Goal: Connect with others: Establish contact or relationships with other users

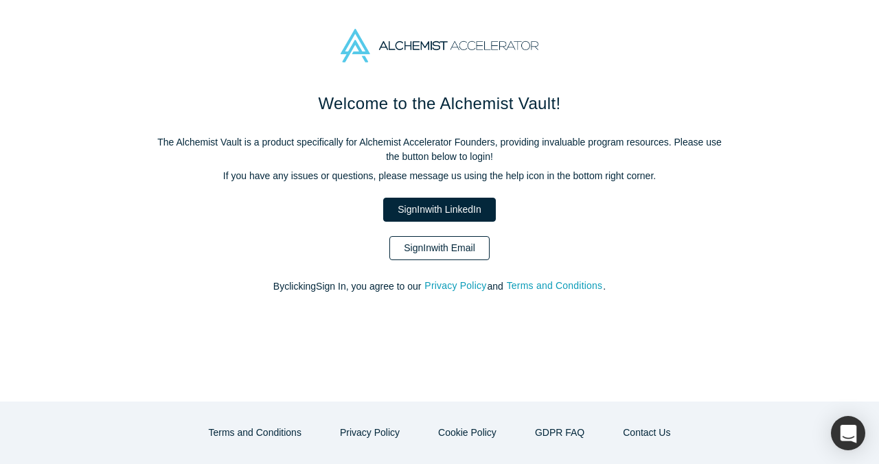
click at [449, 251] on link "Sign In with Email" at bounding box center [439, 248] width 100 height 24
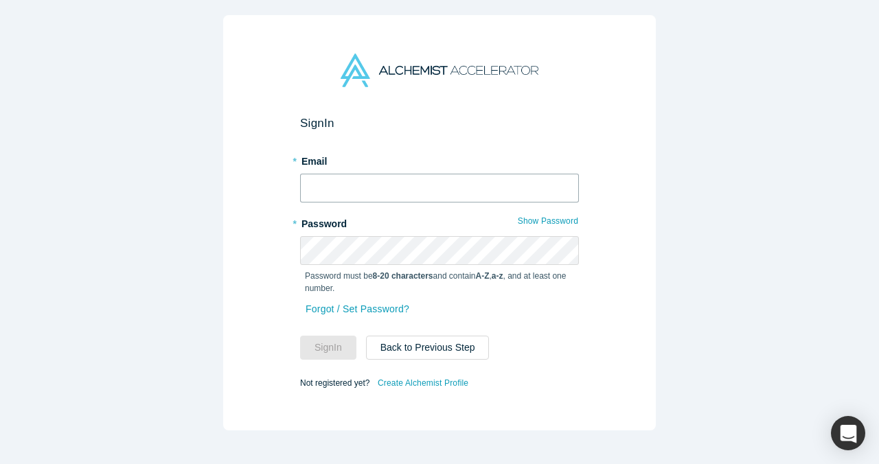
click at [427, 177] on input "text" at bounding box center [439, 188] width 279 height 29
click at [0, 464] on com-1password-button at bounding box center [0, 464] width 0 height 0
type input "[EMAIL_ADDRESS]"
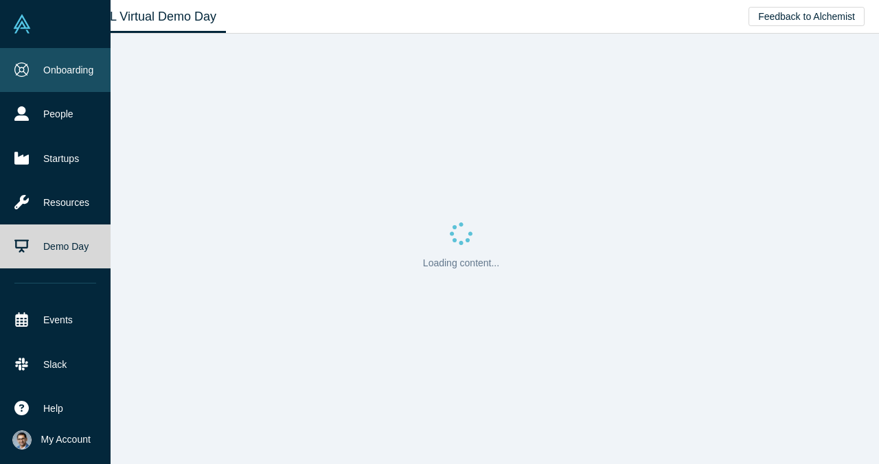
click at [69, 72] on link "Onboarding" at bounding box center [55, 70] width 111 height 44
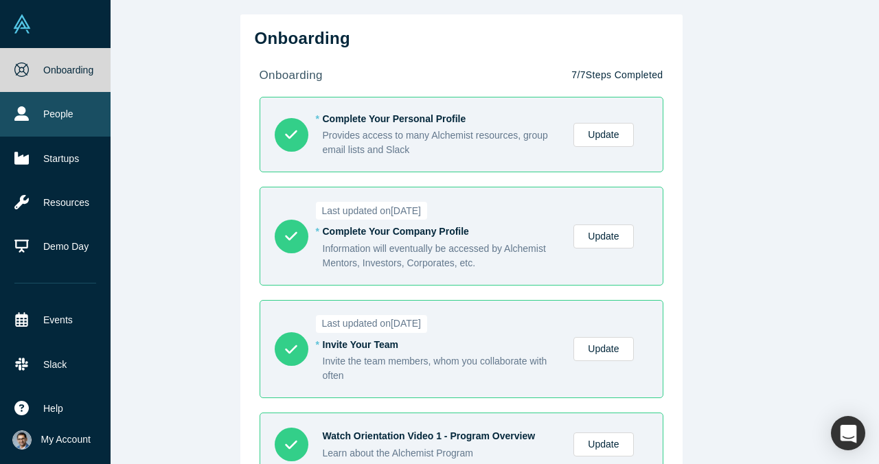
click at [23, 113] on icon at bounding box center [21, 113] width 14 height 14
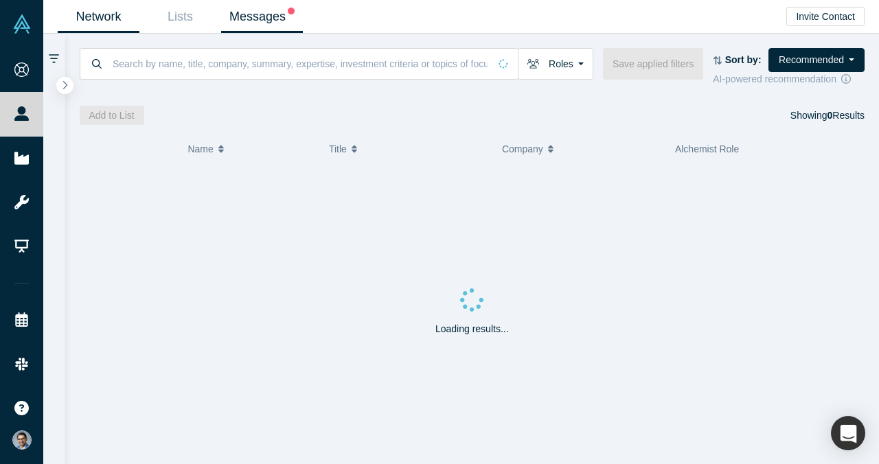
click at [258, 14] on link "Messages" at bounding box center [262, 17] width 82 height 32
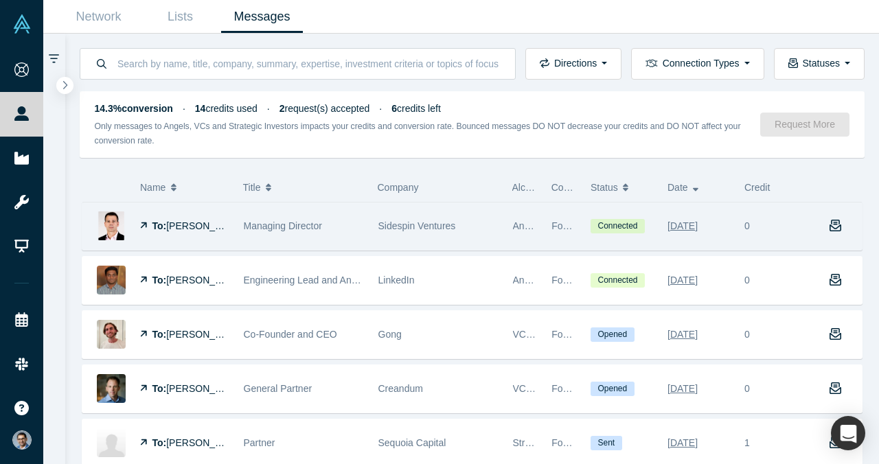
click at [281, 225] on span "Managing Director" at bounding box center [283, 225] width 78 height 11
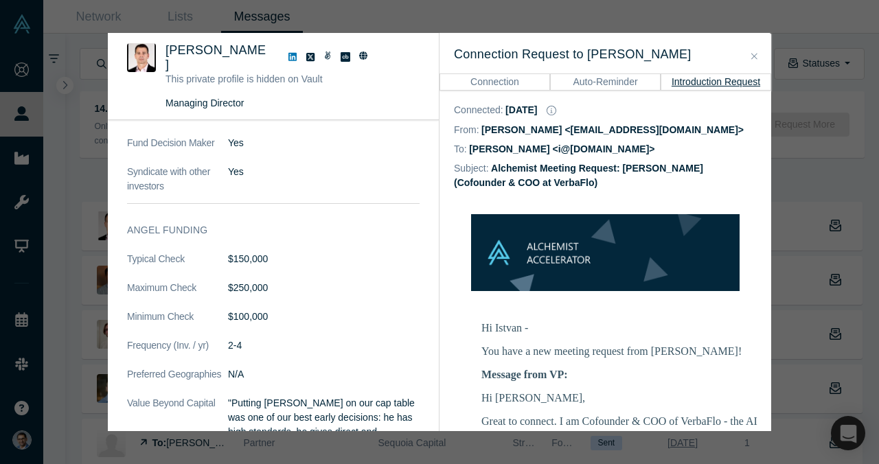
scroll to position [378, 0]
click at [806, 118] on div "Was the recommendation useful? [PERSON_NAME] This private profile is hidden on …" at bounding box center [439, 232] width 879 height 464
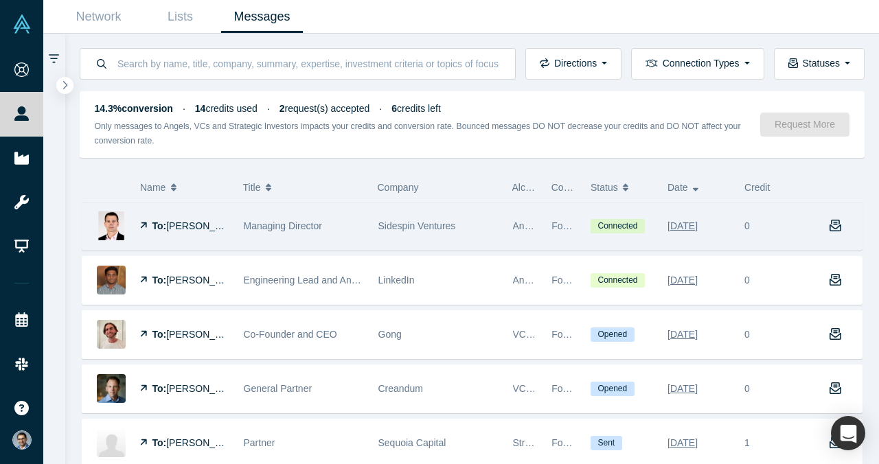
click at [403, 233] on div "Sidespin Ventures" at bounding box center [438, 226] width 120 height 47
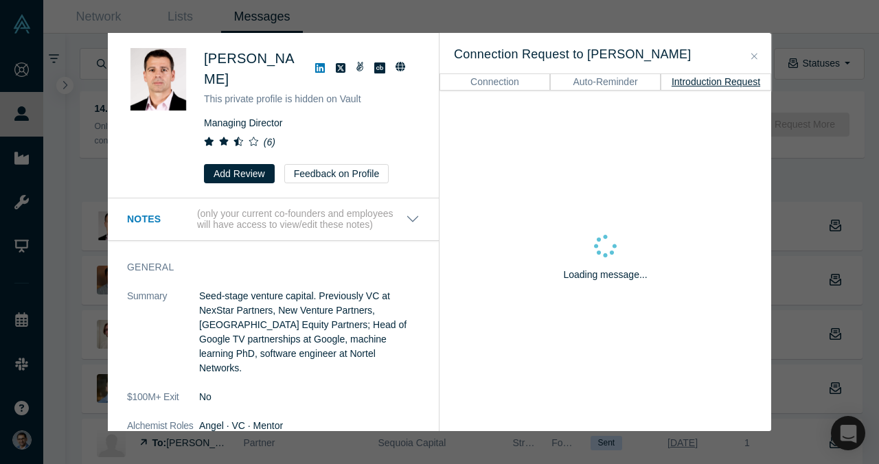
click at [315, 63] on icon at bounding box center [320, 68] width 10 height 10
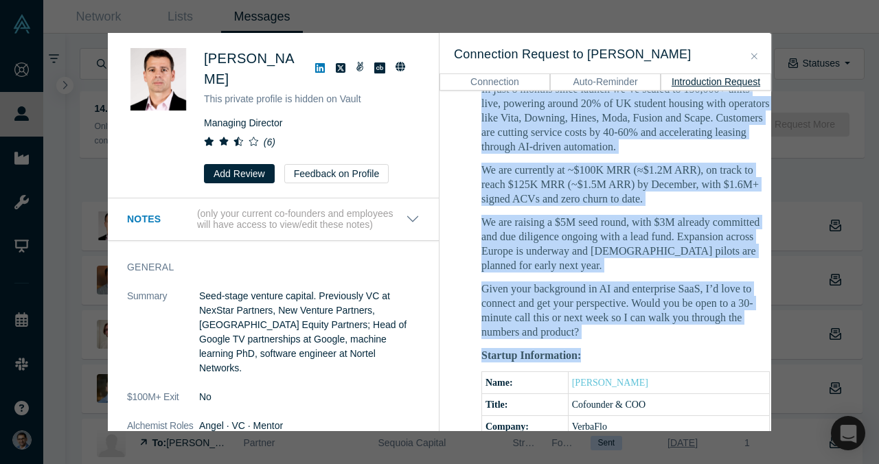
scroll to position [388, 0]
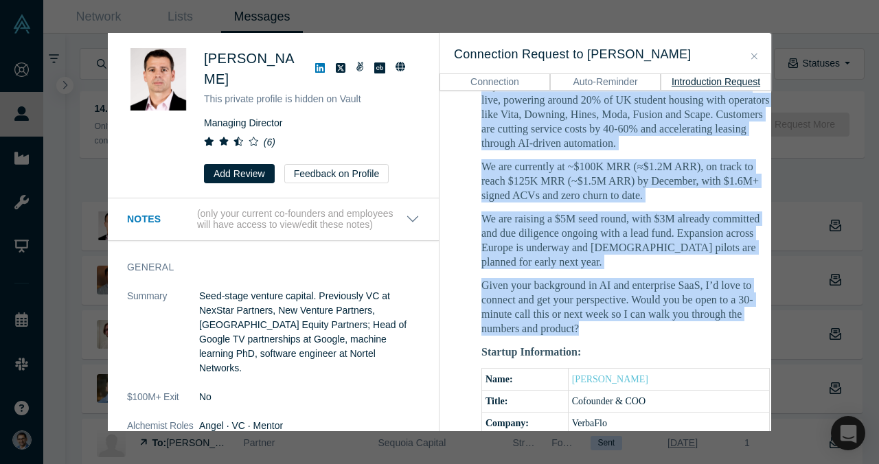
drag, startPoint x: 480, startPoint y: 98, endPoint x: 599, endPoint y: 339, distance: 268.8
copy div "Hi Istvan, Great to connect. I am Cofounder & COO of VerbaFlo - the AI operatin…"
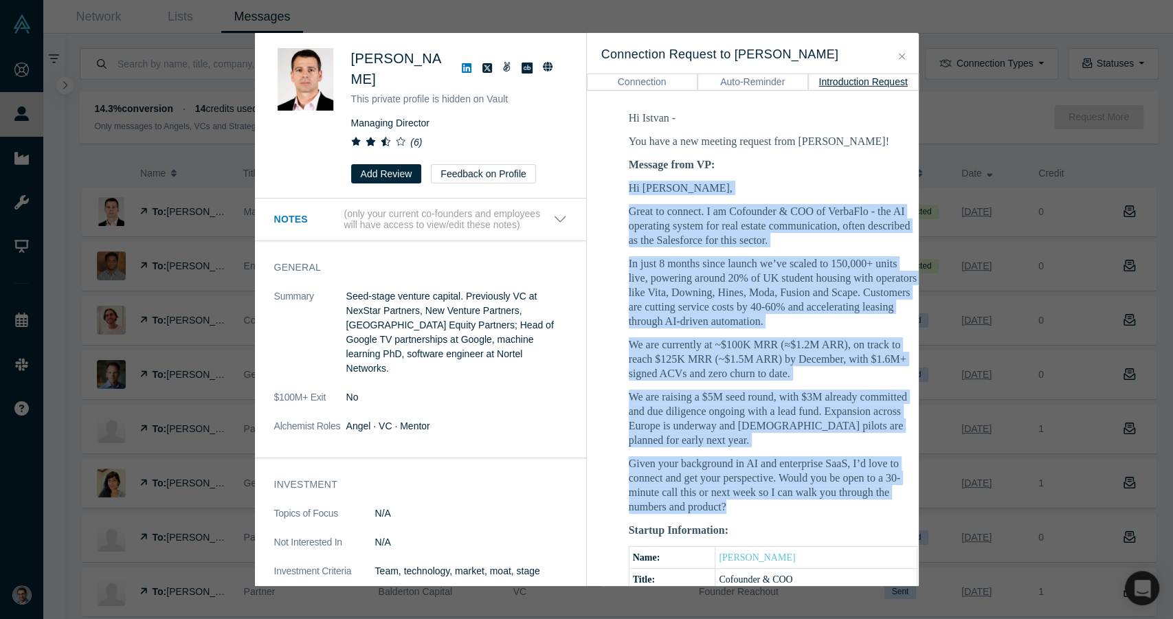
scroll to position [214, 0]
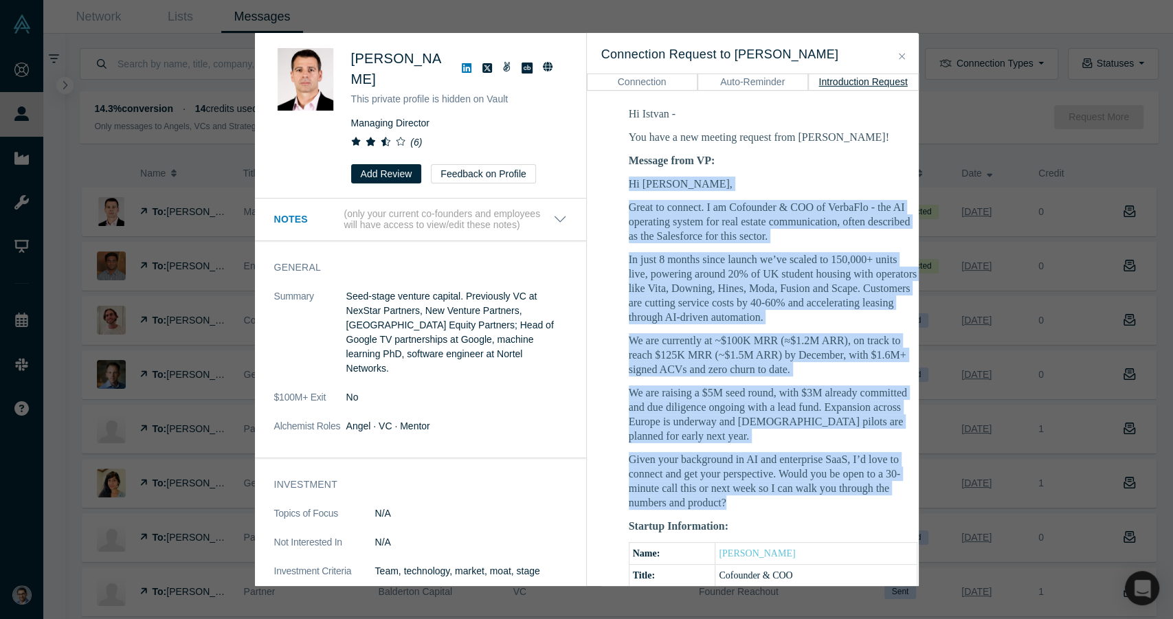
click at [737, 305] on p "In just 8 months since launch we’ve scaled to 150,000+ units live, powering aro…" at bounding box center [773, 288] width 288 height 72
